Goal: Check status: Check status

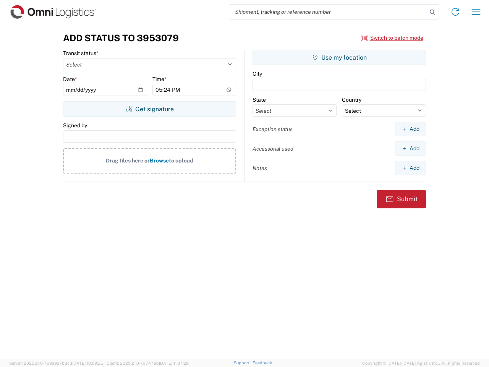
click at [328, 12] on input "search" at bounding box center [328, 12] width 198 height 15
click at [432, 12] on icon at bounding box center [432, 12] width 11 height 11
click at [455, 12] on icon at bounding box center [455, 12] width 12 height 12
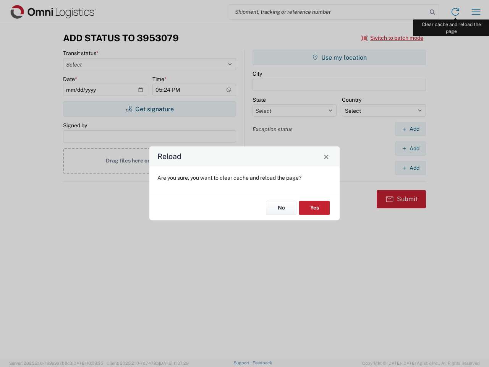
click at [476, 12] on div "Reload Are you sure, you want to clear cache and reload the page? No Yes" at bounding box center [244, 183] width 489 height 367
click at [392, 38] on div "Reload Are you sure, you want to clear cache and reload the page? No Yes" at bounding box center [244, 183] width 489 height 367
click at [149, 109] on div "Reload Are you sure, you want to clear cache and reload the page? No Yes" at bounding box center [244, 183] width 489 height 367
click at [339, 57] on div "Reload Are you sure, you want to clear cache and reload the page? No Yes" at bounding box center [244, 183] width 489 height 367
click at [410, 129] on div "Reload Are you sure, you want to clear cache and reload the page? No Yes" at bounding box center [244, 183] width 489 height 367
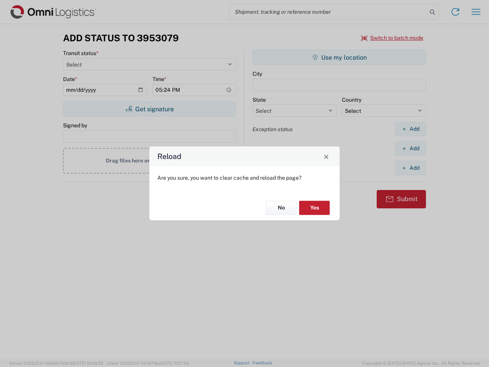
click at [410, 148] on div "Reload Are you sure, you want to clear cache and reload the page? No Yes" at bounding box center [244, 183] width 489 height 367
click at [410, 168] on div "Reload Are you sure, you want to clear cache and reload the page? No Yes" at bounding box center [244, 183] width 489 height 367
